Goal: Task Accomplishment & Management: Use online tool/utility

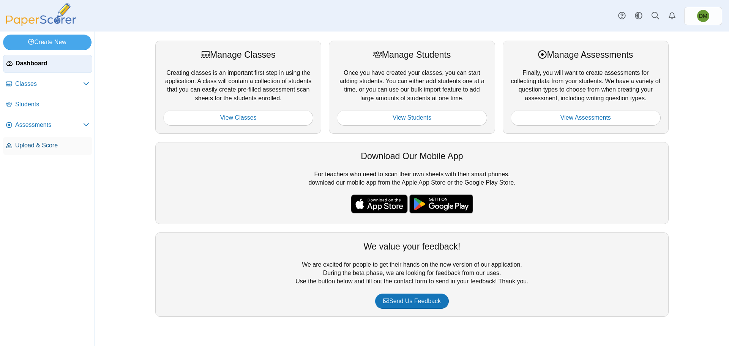
drag, startPoint x: 67, startPoint y: 153, endPoint x: 68, endPoint y: 149, distance: 3.9
click at [67, 153] on link "Upload & Score" at bounding box center [47, 146] width 89 height 18
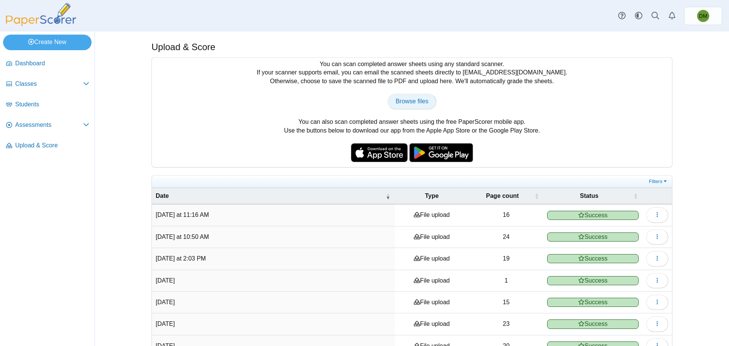
click at [402, 103] on span "Browse files" at bounding box center [412, 101] width 33 height 6
type input "**********"
click at [460, 81] on div "You can scan completed answer sheets using any standard scanner. If your scanne…" at bounding box center [412, 112] width 520 height 109
click at [82, 130] on link "Assessments" at bounding box center [47, 125] width 89 height 18
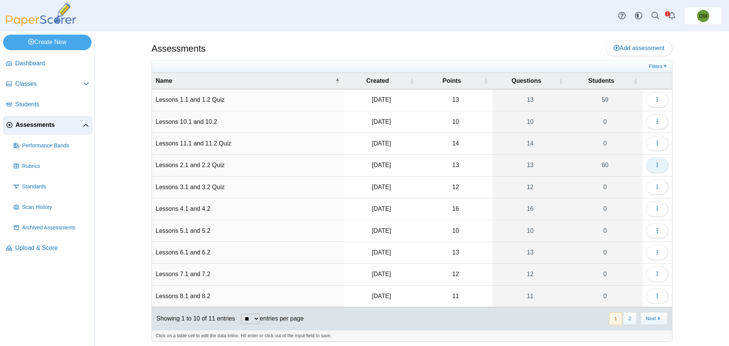
click at [650, 167] on button "button" at bounding box center [657, 165] width 22 height 15
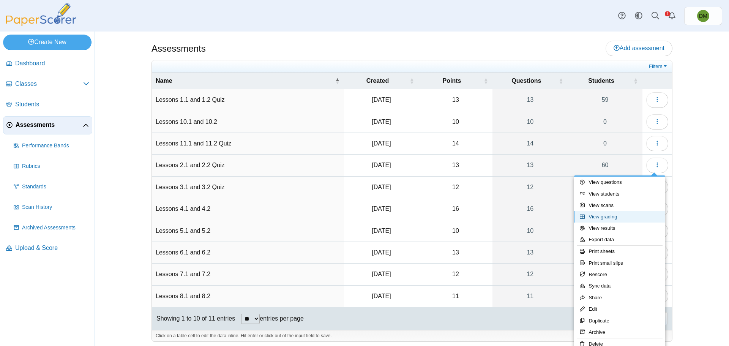
click at [620, 212] on link "View grading" at bounding box center [619, 216] width 91 height 11
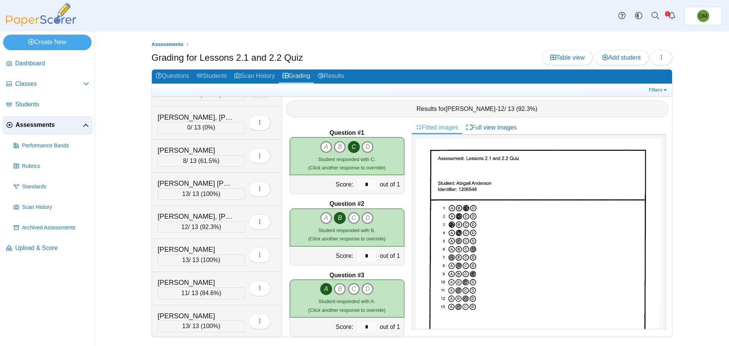
scroll to position [1253, 0]
